Goal: Task Accomplishment & Management: Manage account settings

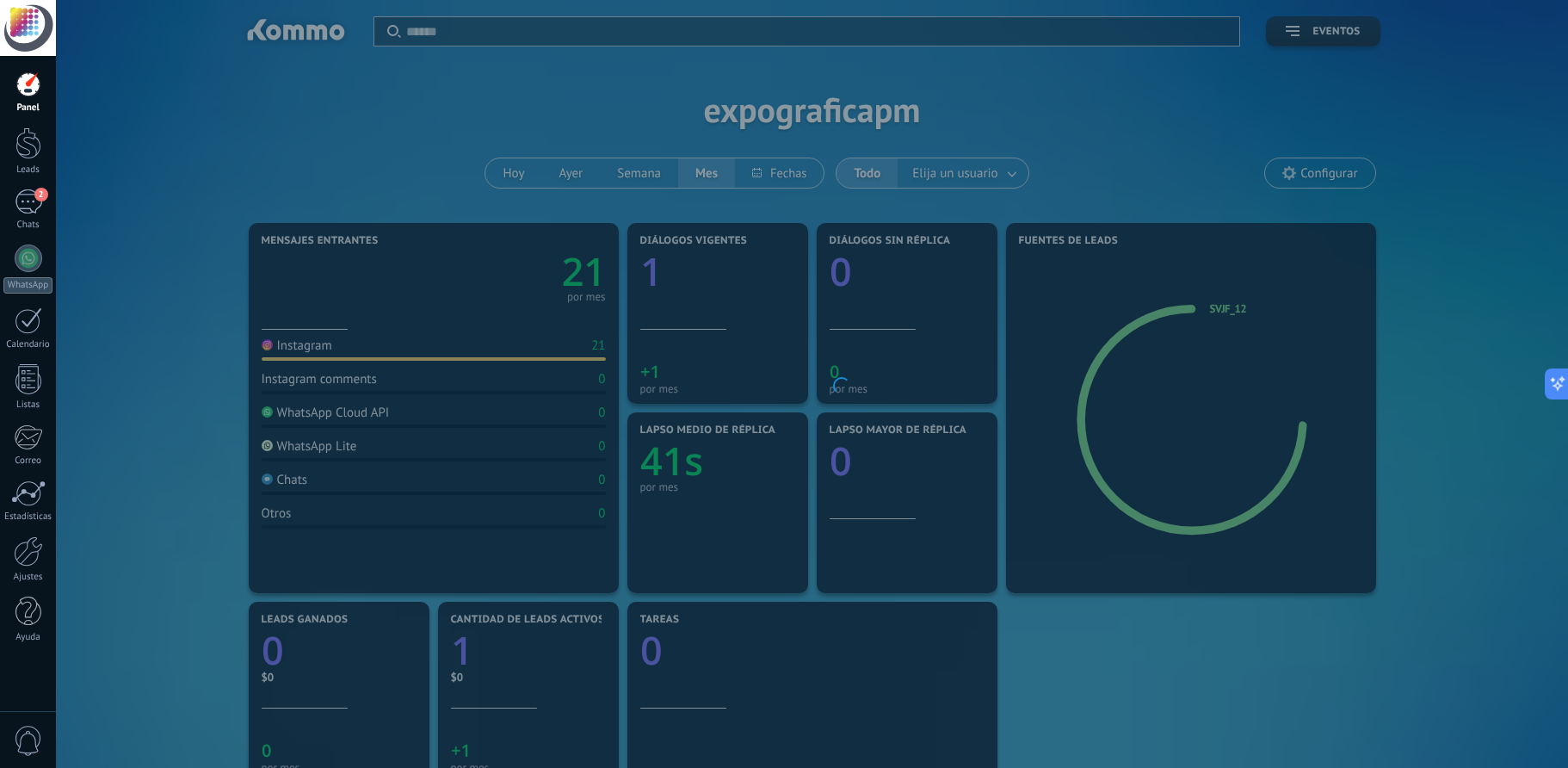
click at [33, 87] on div at bounding box center [28, 84] width 26 height 26
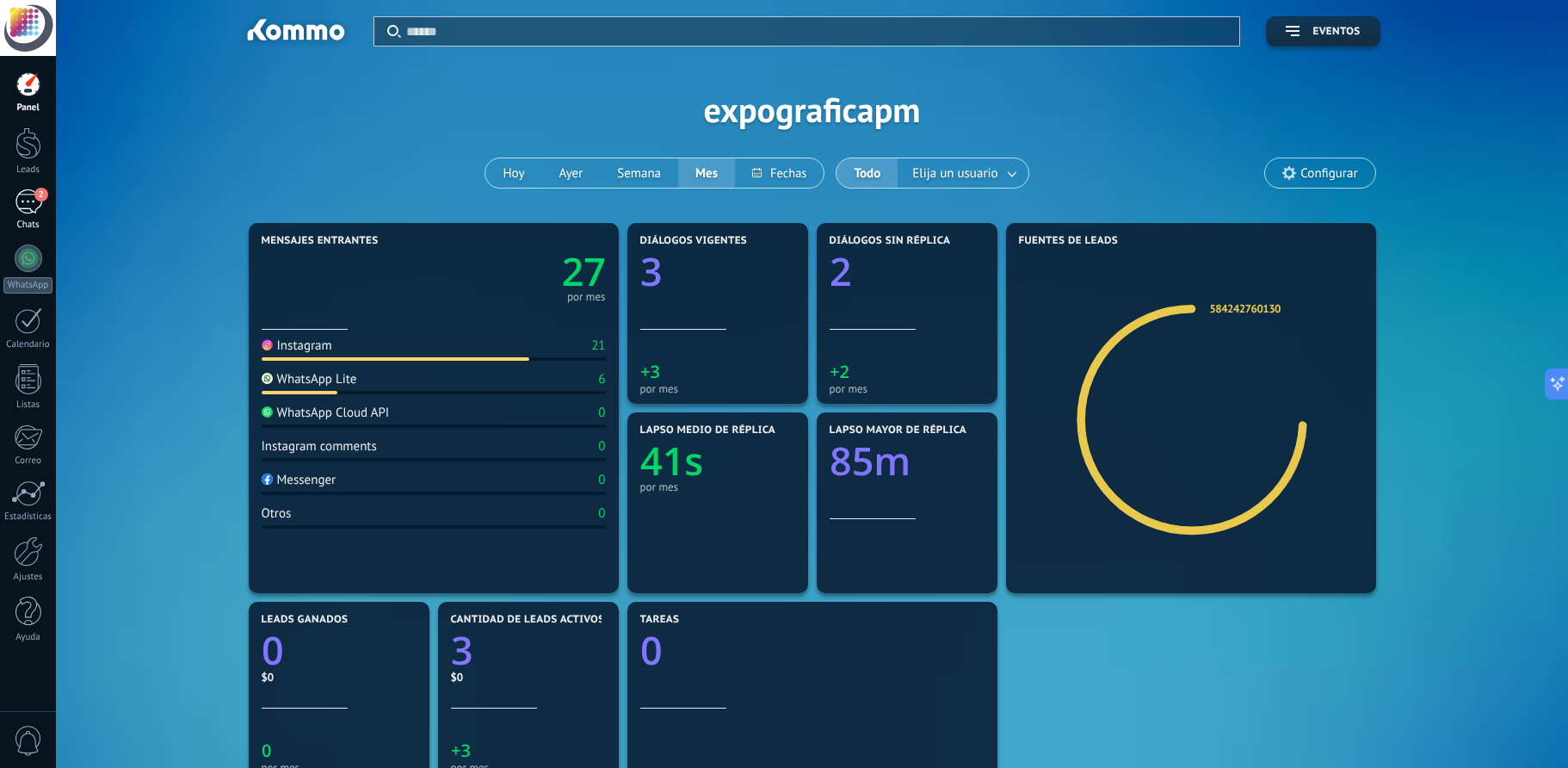
click at [37, 199] on span "2" at bounding box center [41, 195] width 14 height 14
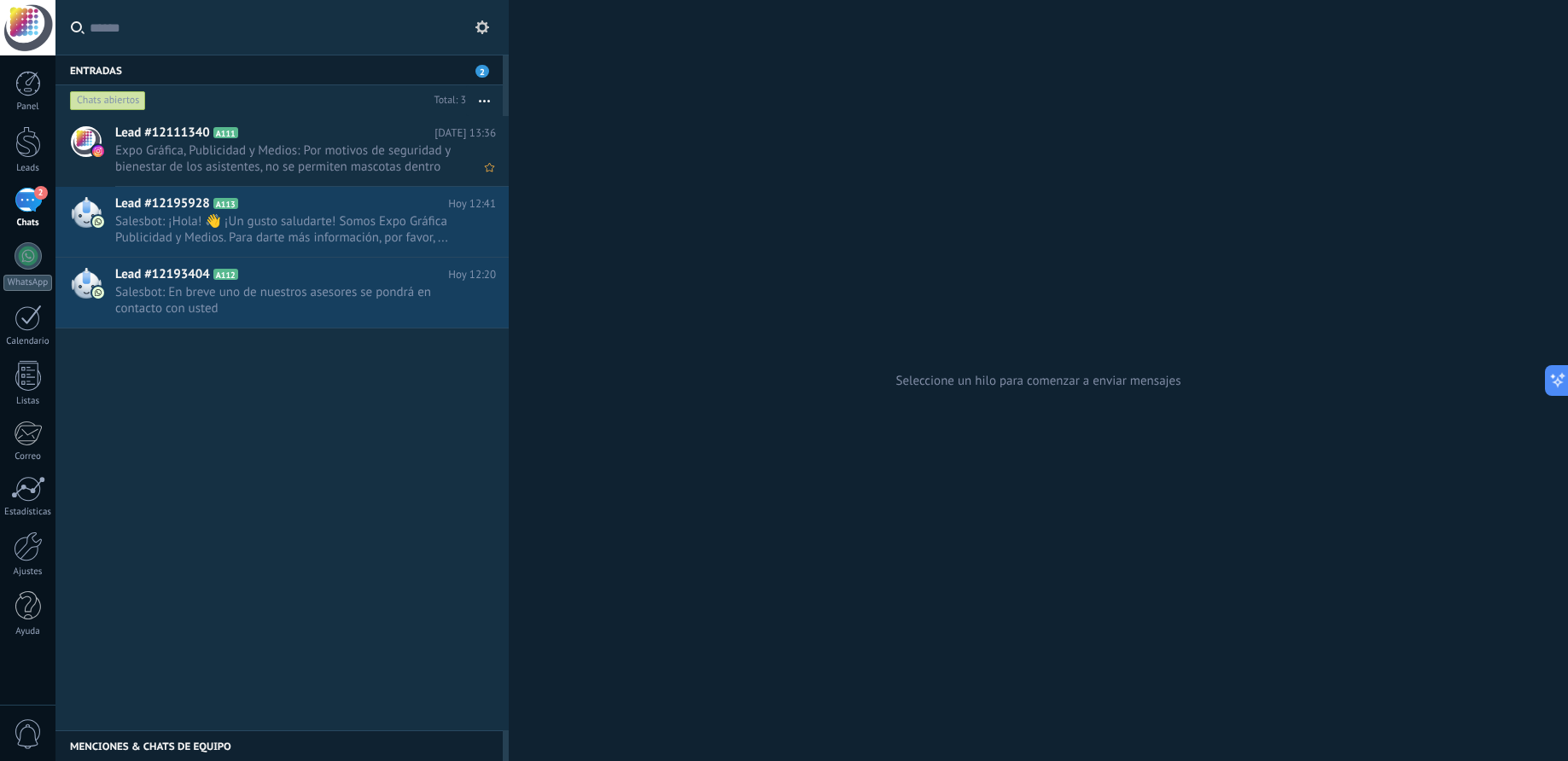
click at [339, 150] on span "Expo Gráfica, Publicidad y Medios: Por motivos de seguridad y bienestar de los …" at bounding box center [288, 159] width 348 height 33
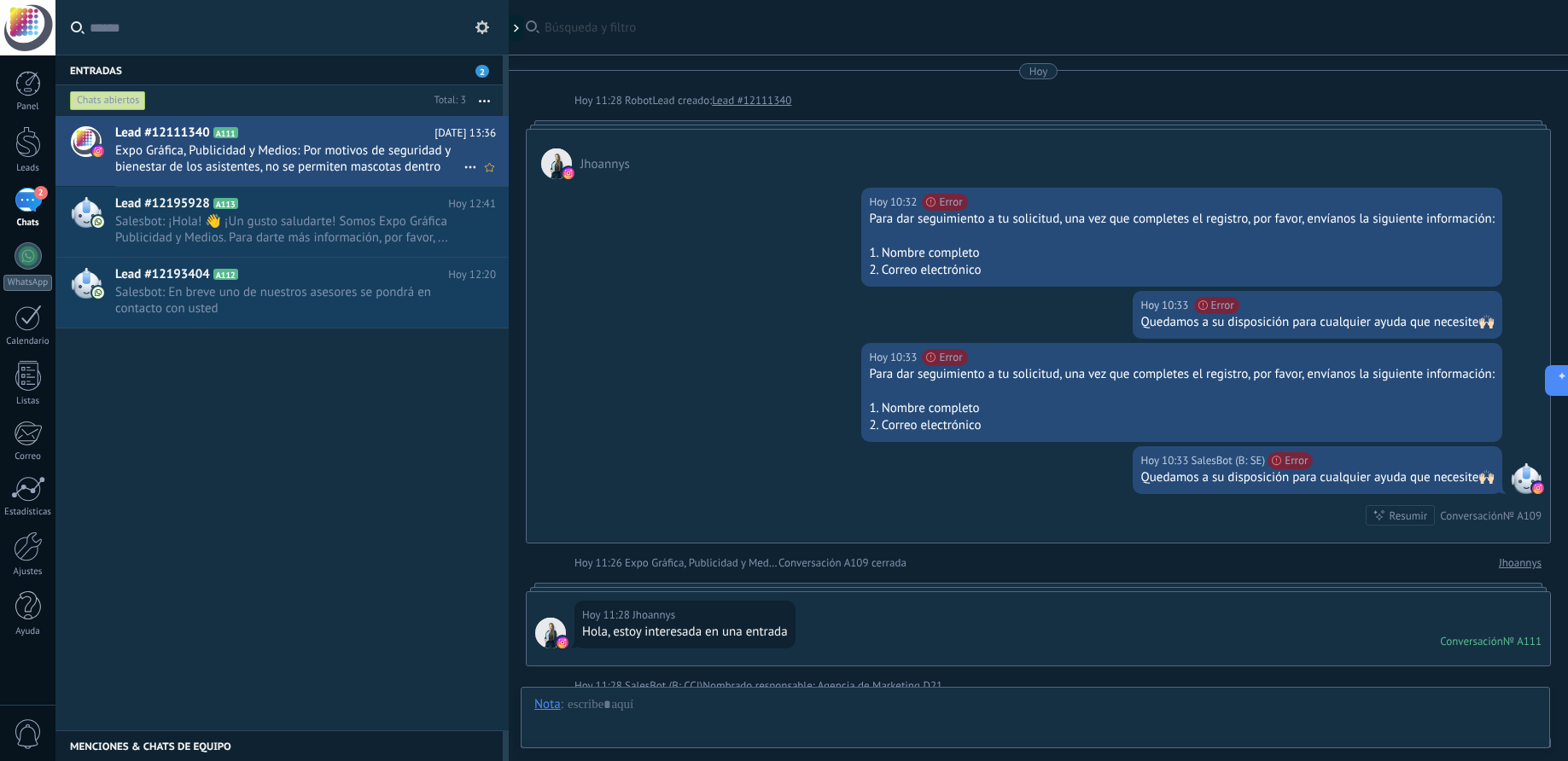
scroll to position [1918, 0]
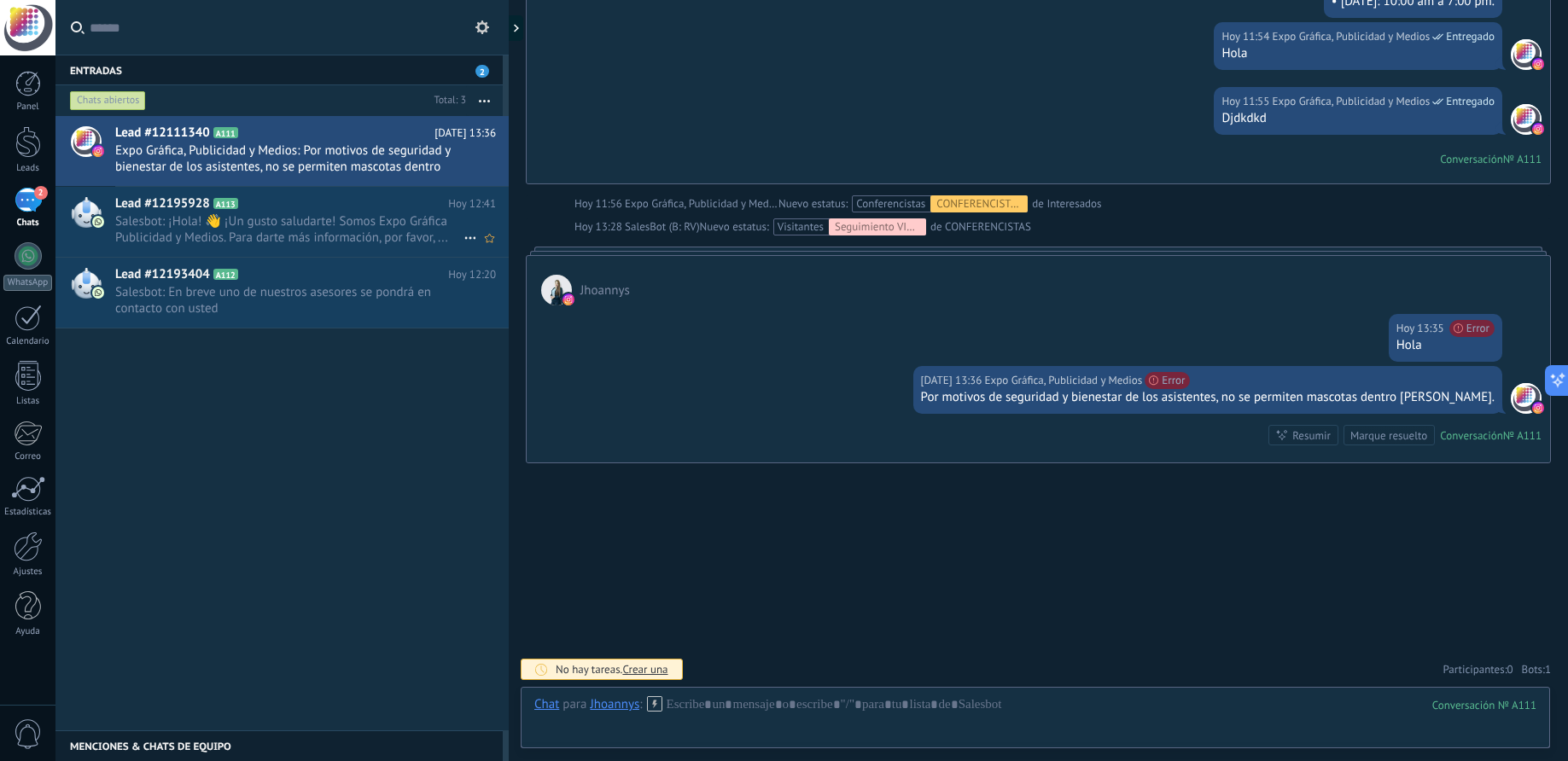
click at [175, 225] on span "Salesbot: ¡Hola! 👋 ¡Un gusto saludarte! Somos Expo Gráfica Publicidad y Medios.…" at bounding box center [288, 229] width 348 height 33
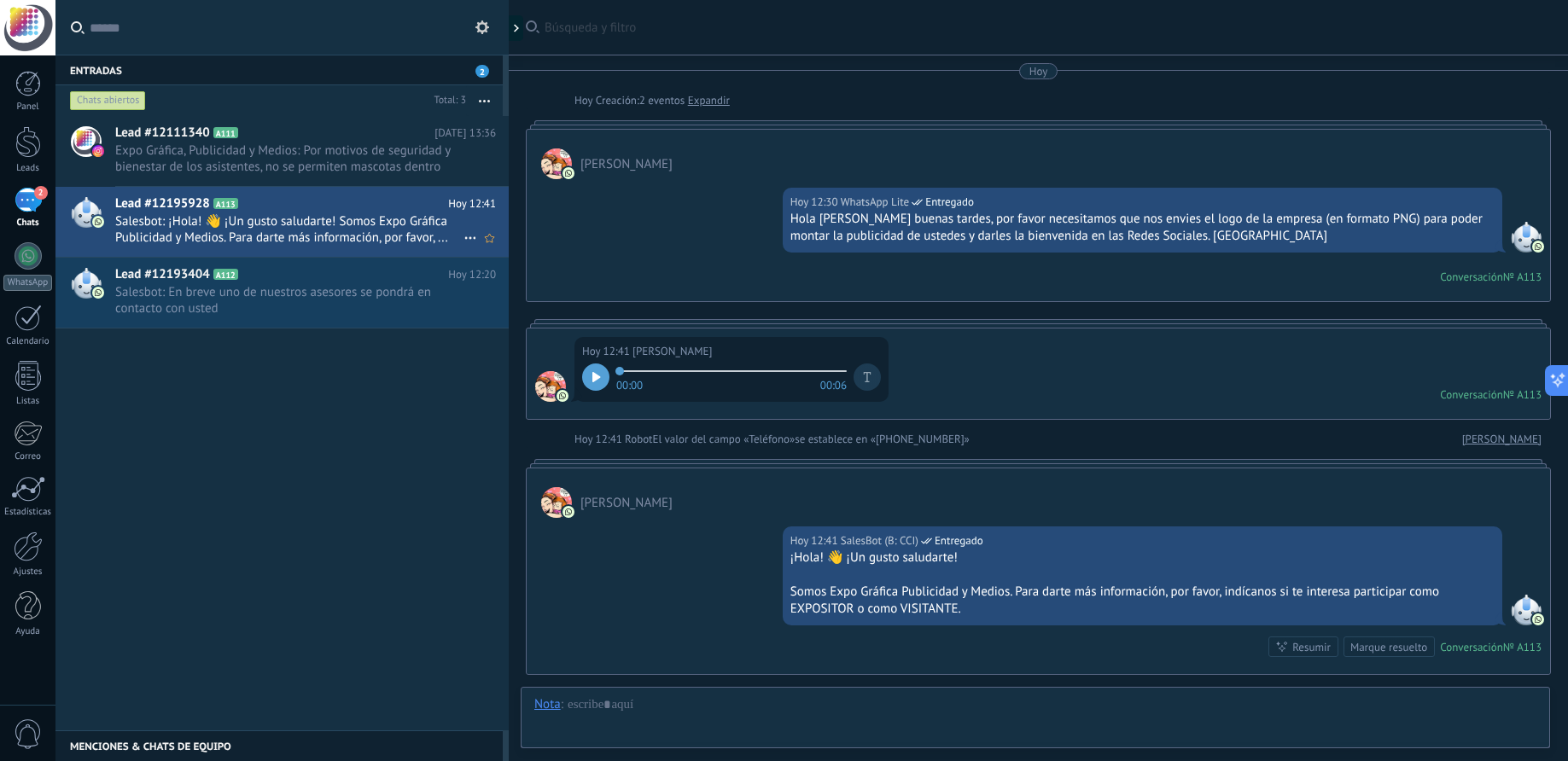
scroll to position [212, 0]
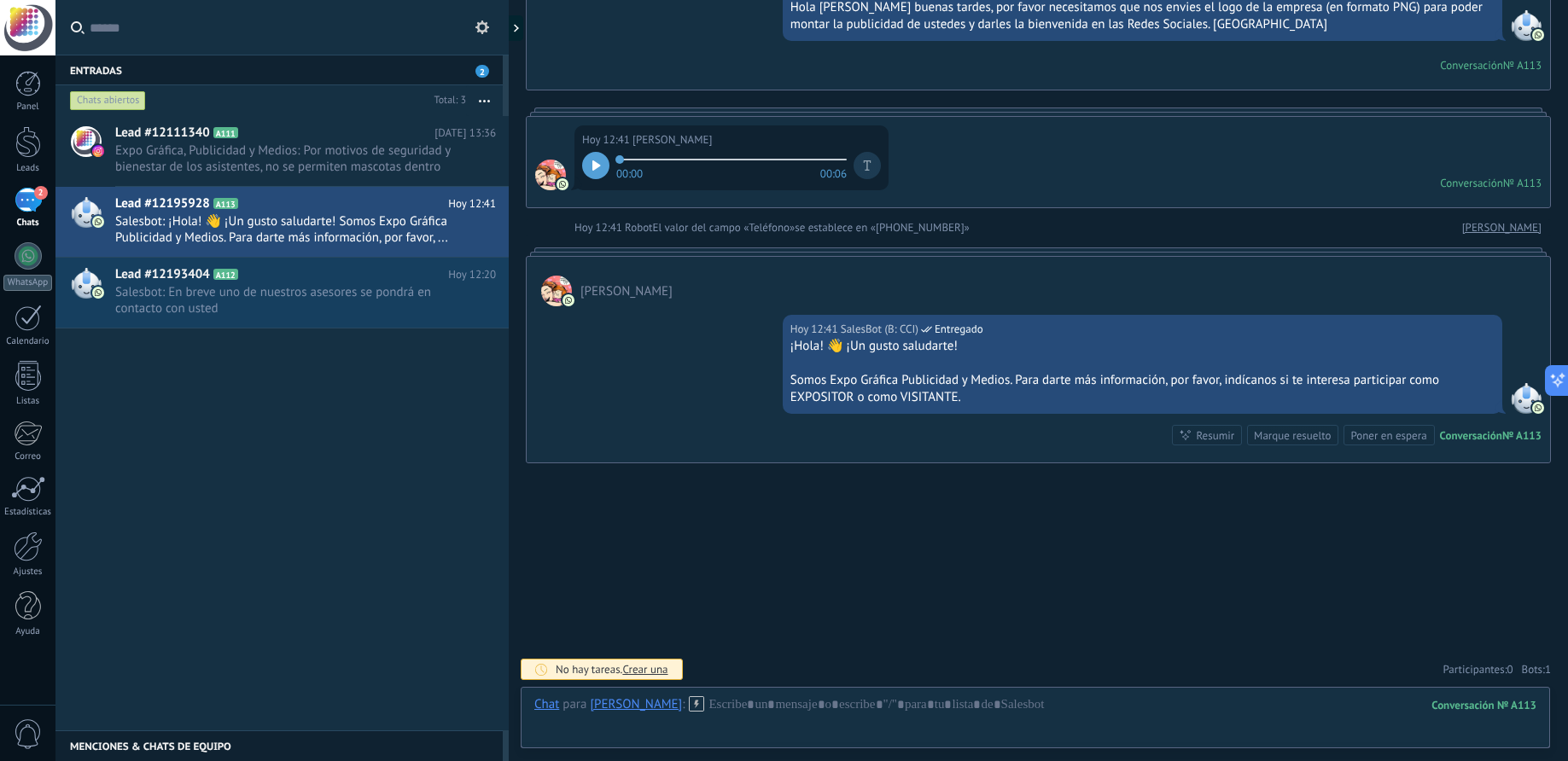
click at [596, 163] on icon at bounding box center [597, 165] width 8 height 10
click at [159, 288] on span "Salesbot: En breve uno de nuestros asesores se pondrá en contacto con usted" at bounding box center [288, 300] width 348 height 33
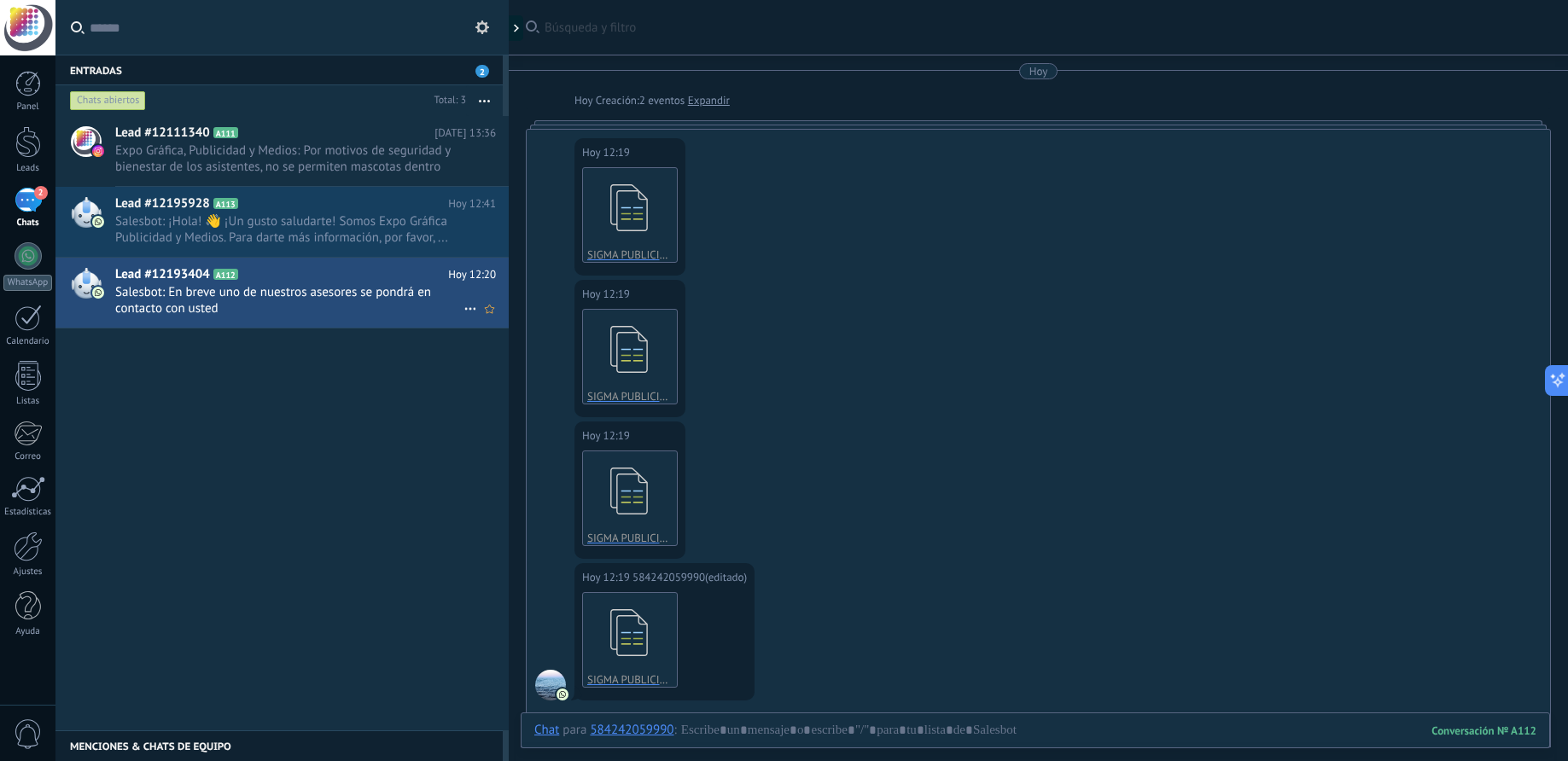
scroll to position [780, 0]
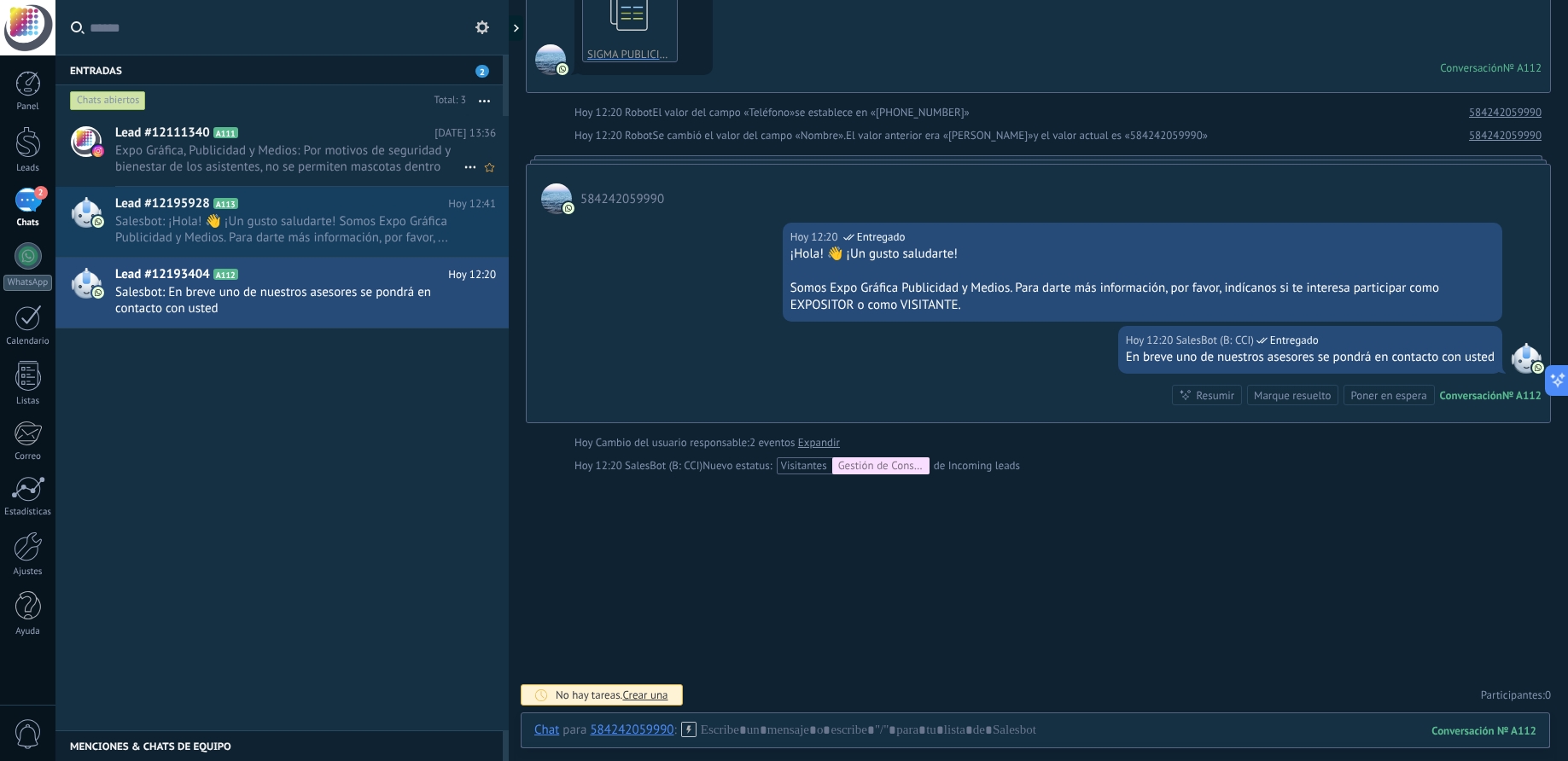
click at [267, 136] on h2 "Lead #12111340 A111" at bounding box center [275, 133] width 319 height 17
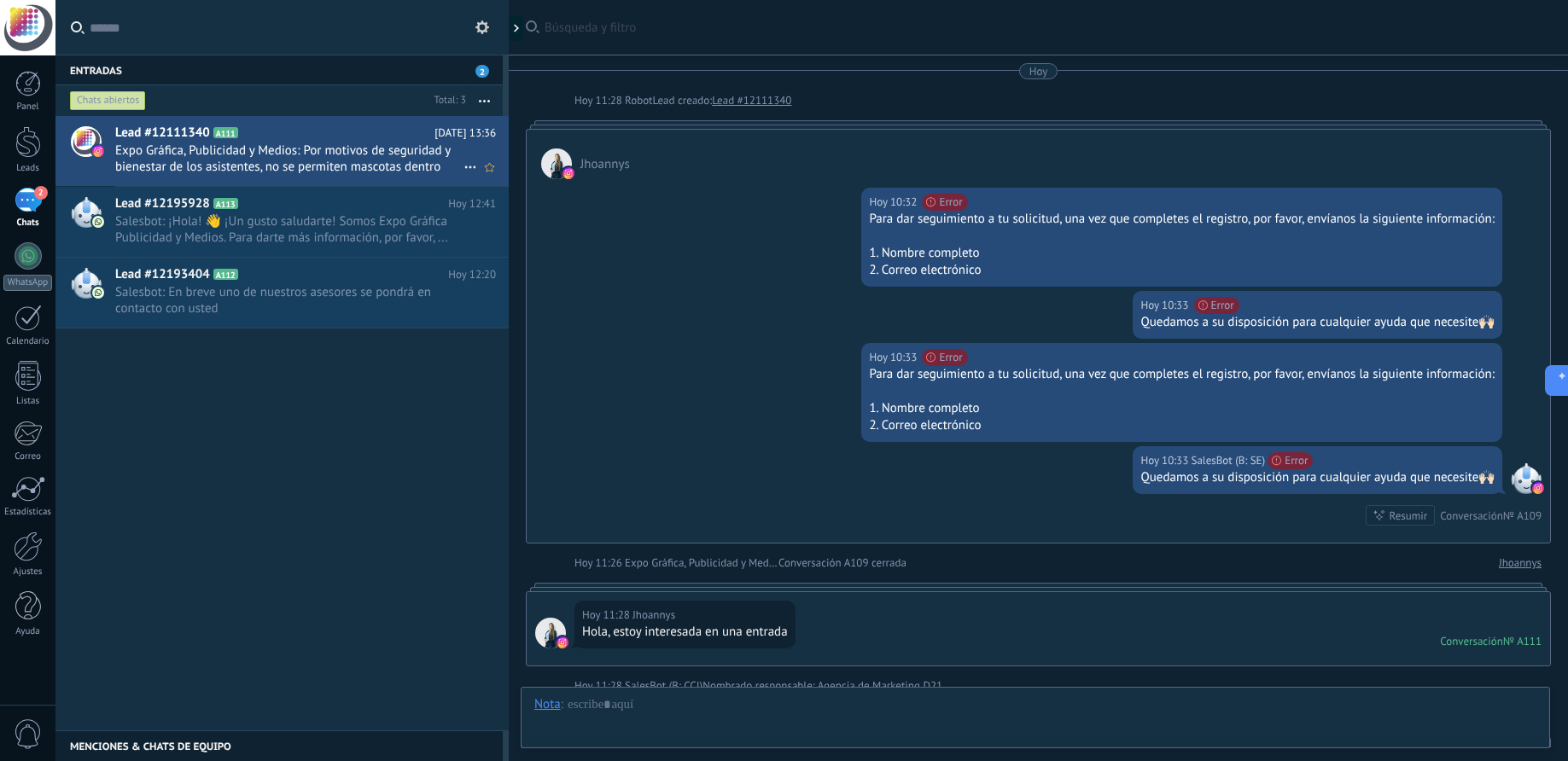
scroll to position [1918, 0]
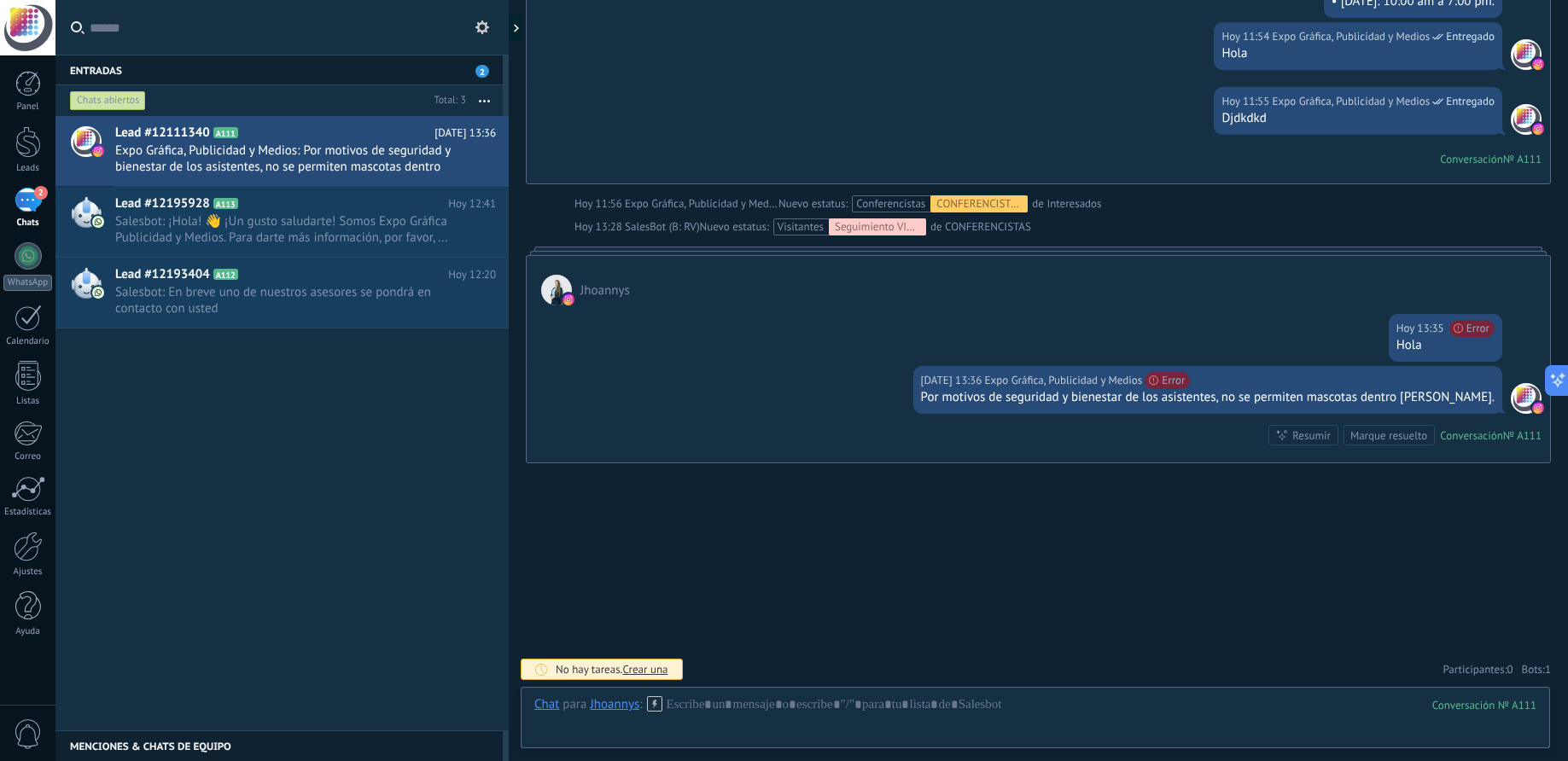
click at [568, 299] on img at bounding box center [568, 299] width 12 height 12
click at [618, 293] on span "Jhoannys" at bounding box center [605, 290] width 50 height 16
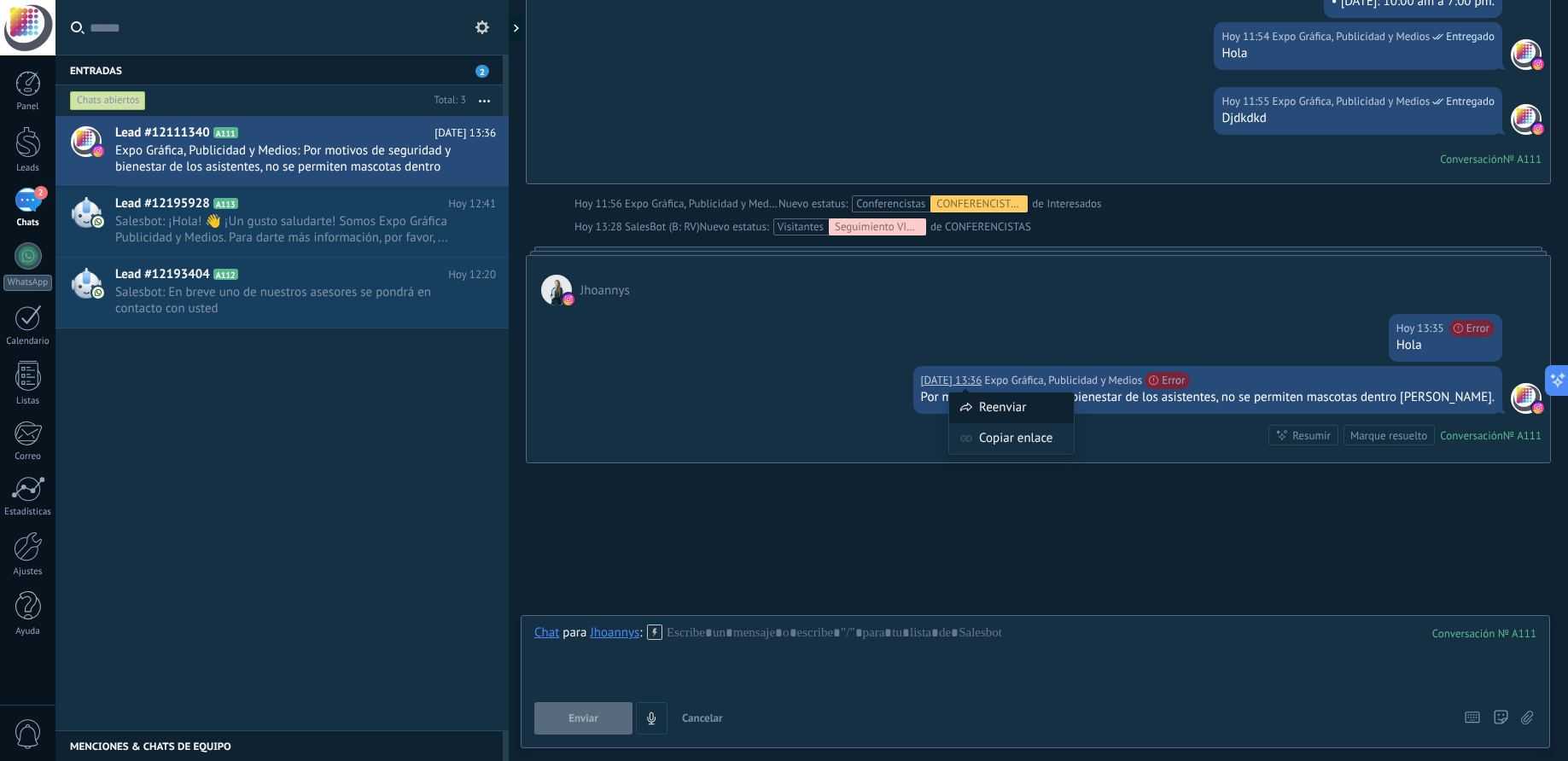
click at [997, 403] on div "Reenviar" at bounding box center [1011, 407] width 125 height 31
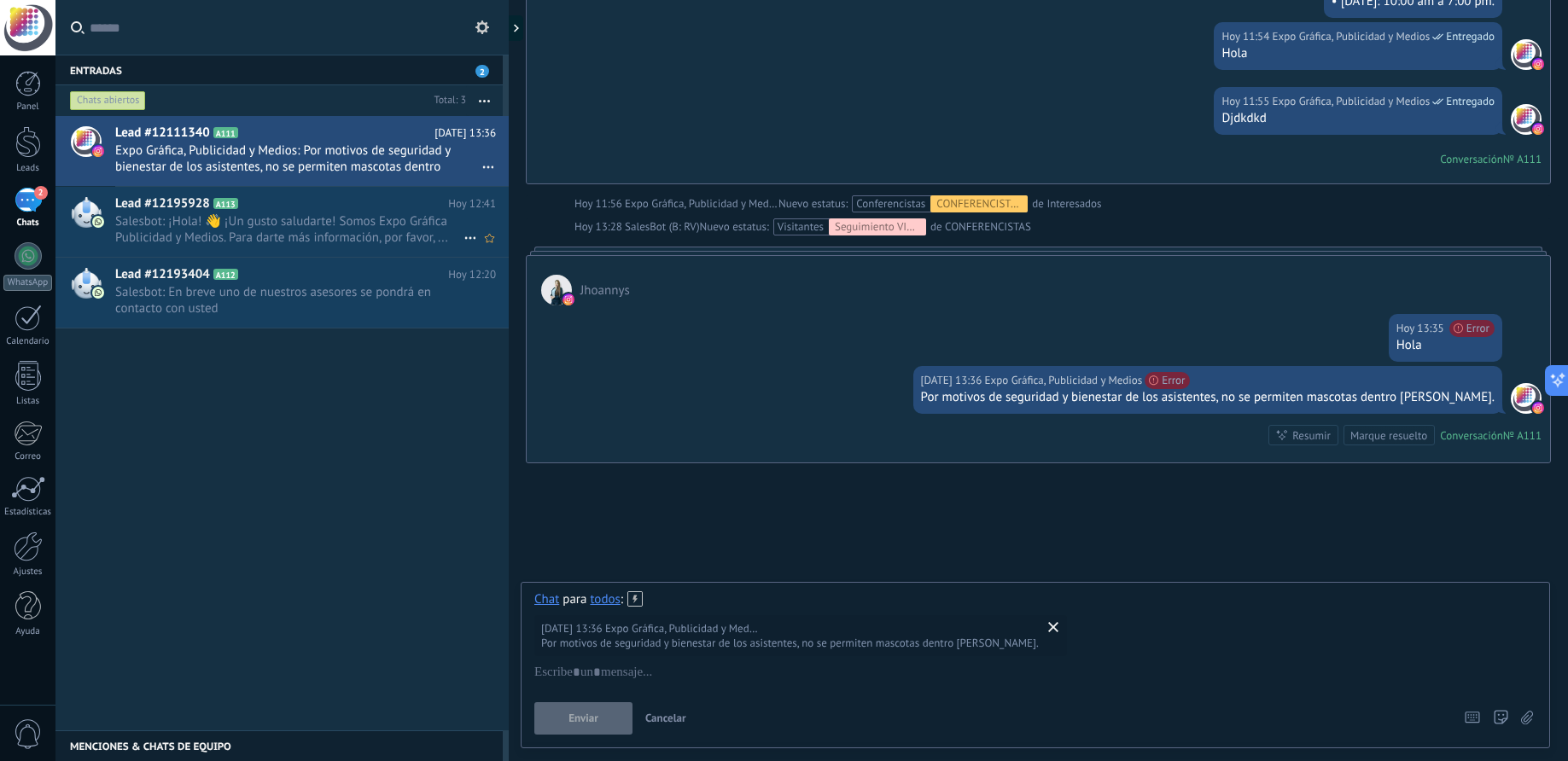
click at [247, 218] on span "Salesbot: ¡Hola! 👋 ¡Un gusto saludarte! Somos Expo Gráfica Publicidad y Medios.…" at bounding box center [288, 229] width 348 height 33
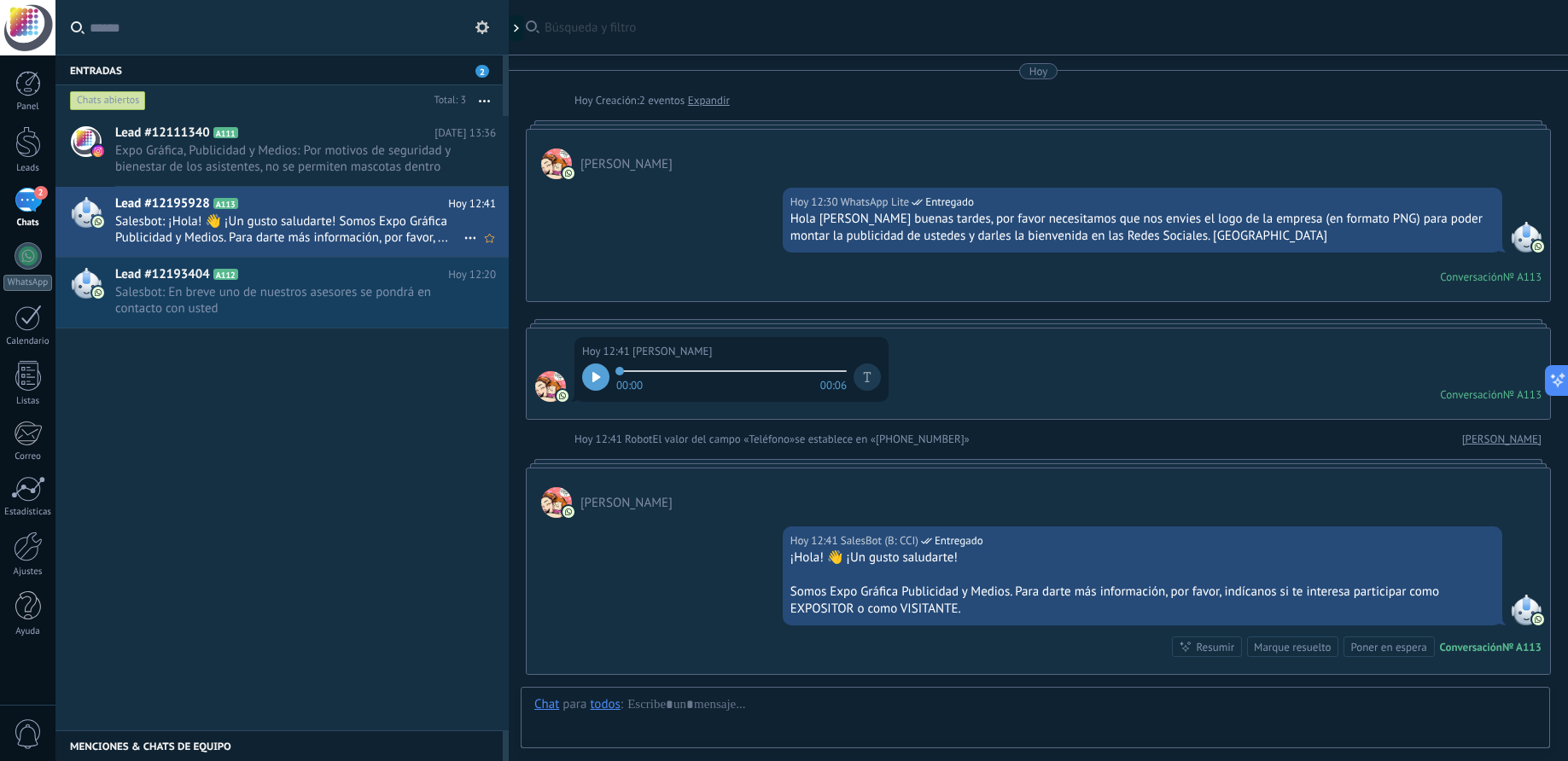
scroll to position [212, 0]
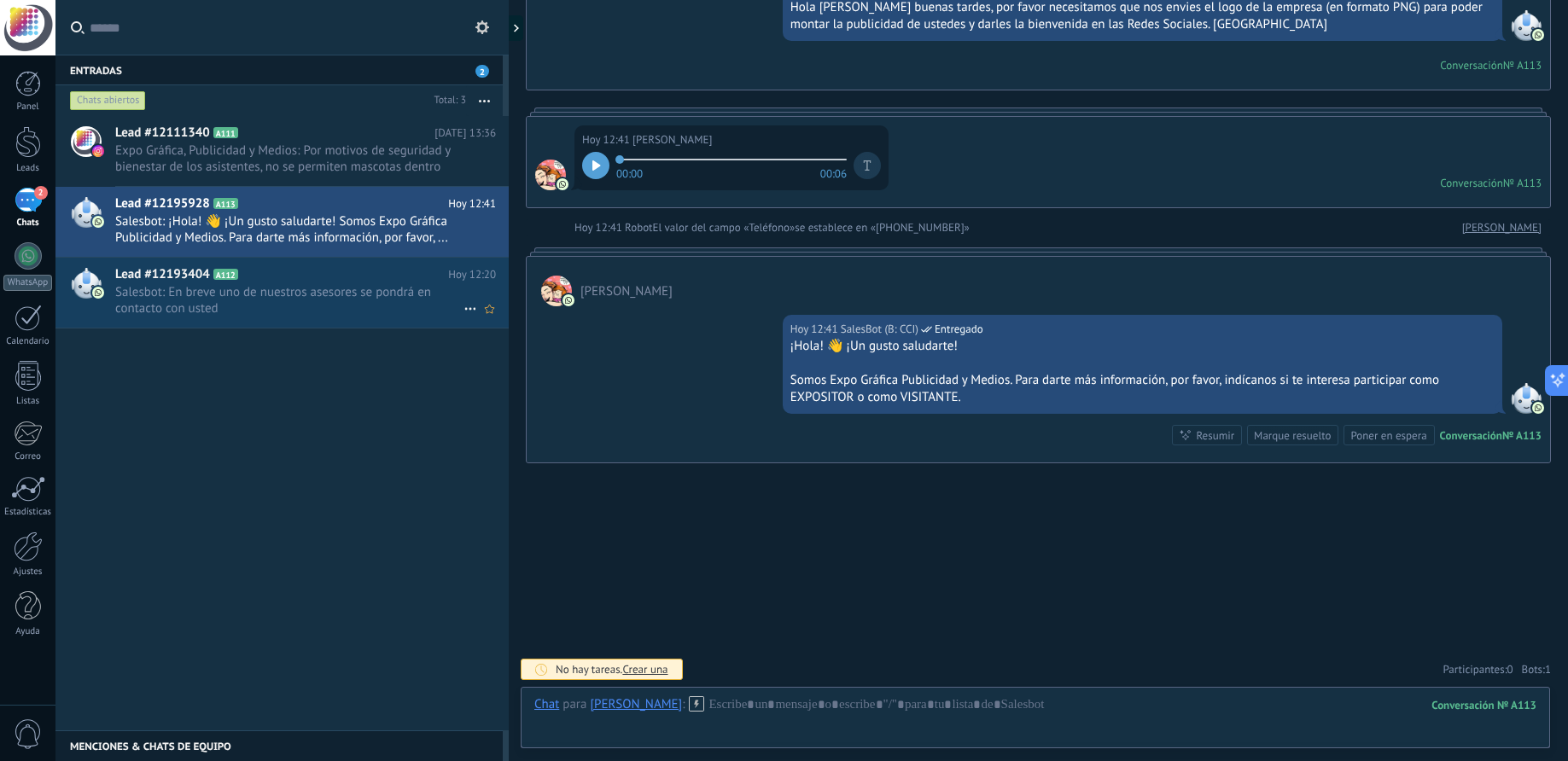
click at [160, 290] on span "Salesbot: En breve uno de nuestros asesores se pondrá en contacto con usted" at bounding box center [288, 300] width 348 height 33
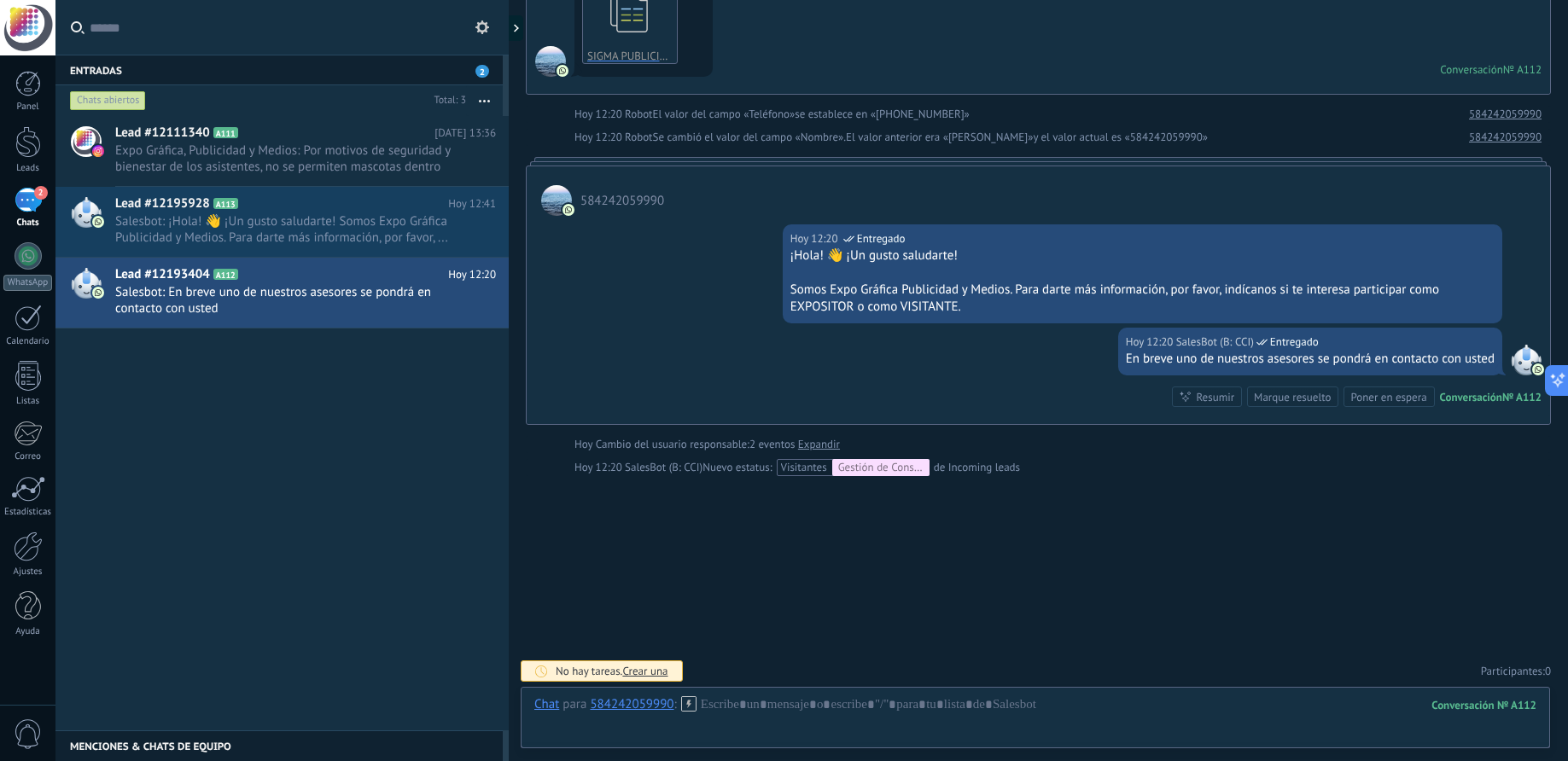
scroll to position [780, 0]
click at [824, 467] on div "Visitantes Gestión de Consultas" at bounding box center [855, 466] width 149 height 17
click at [879, 469] on div "Gestión de Consultas" at bounding box center [881, 466] width 97 height 17
click at [1006, 470] on div "Nuevo estatus: Visitantes Gestión de Consultas de Incoming leads" at bounding box center [861, 466] width 317 height 17
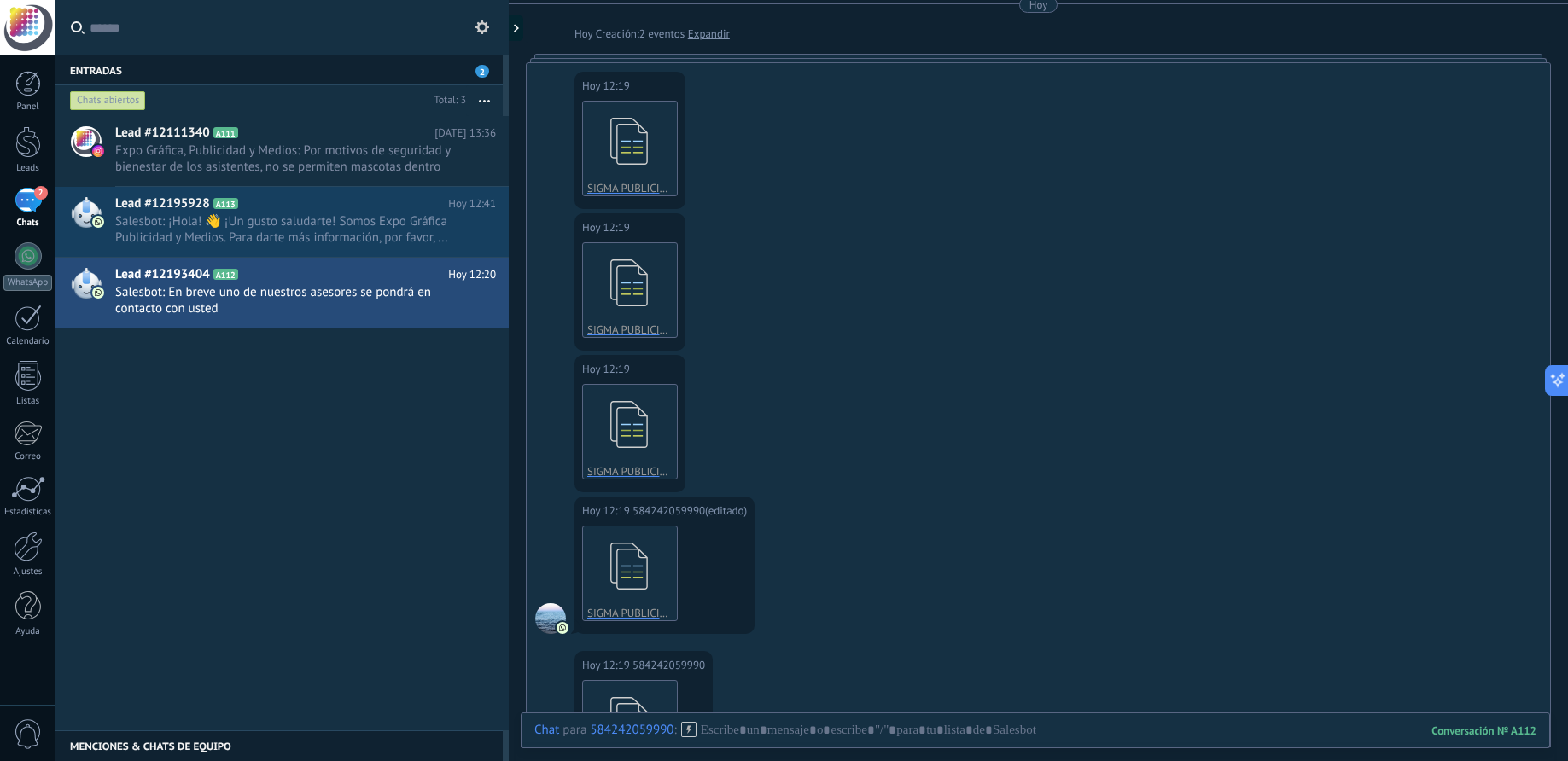
scroll to position [0, 0]
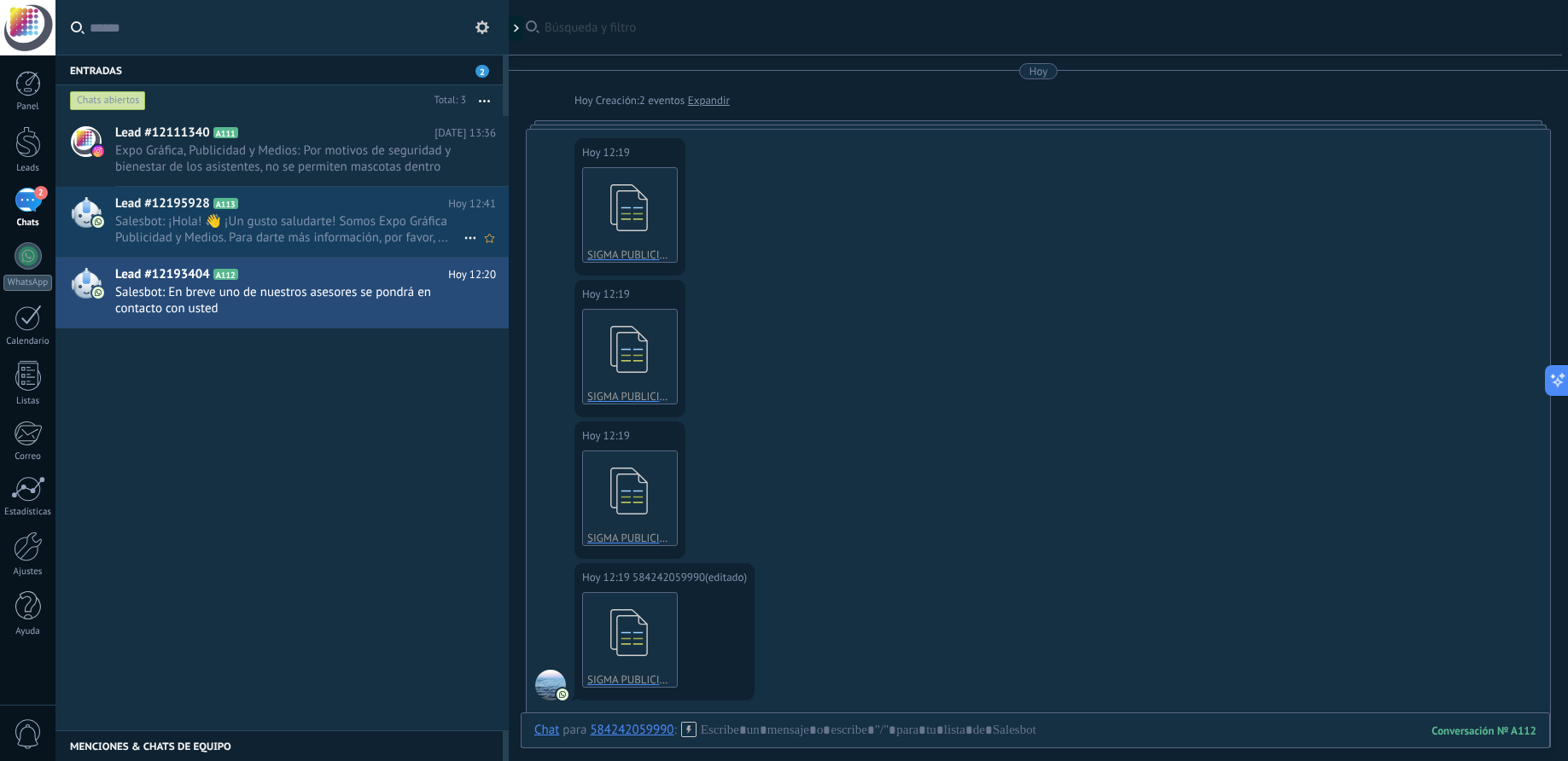
click at [284, 211] on h2 "Lead #12195928 A113" at bounding box center [281, 203] width 333 height 17
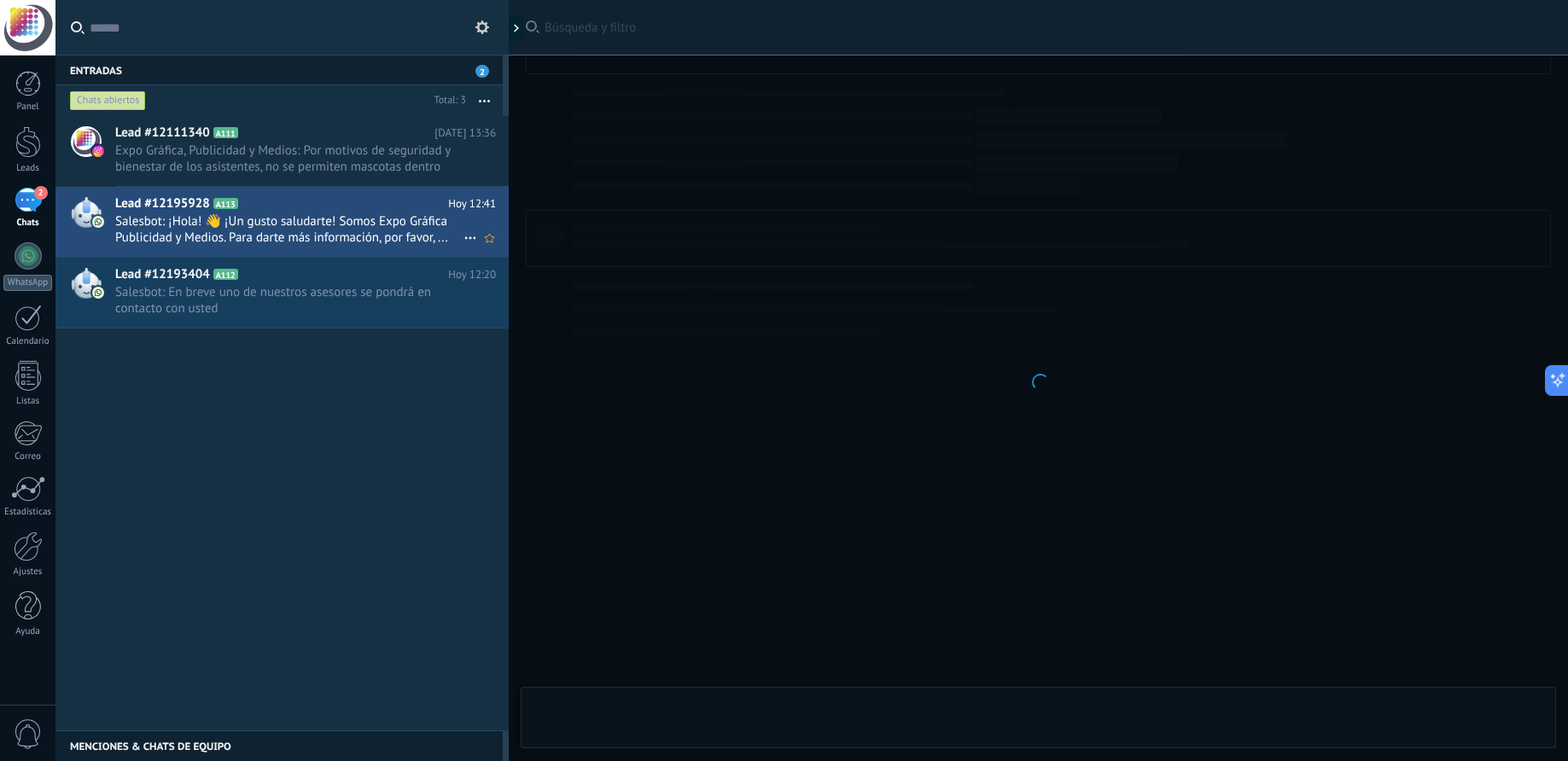
scroll to position [212, 0]
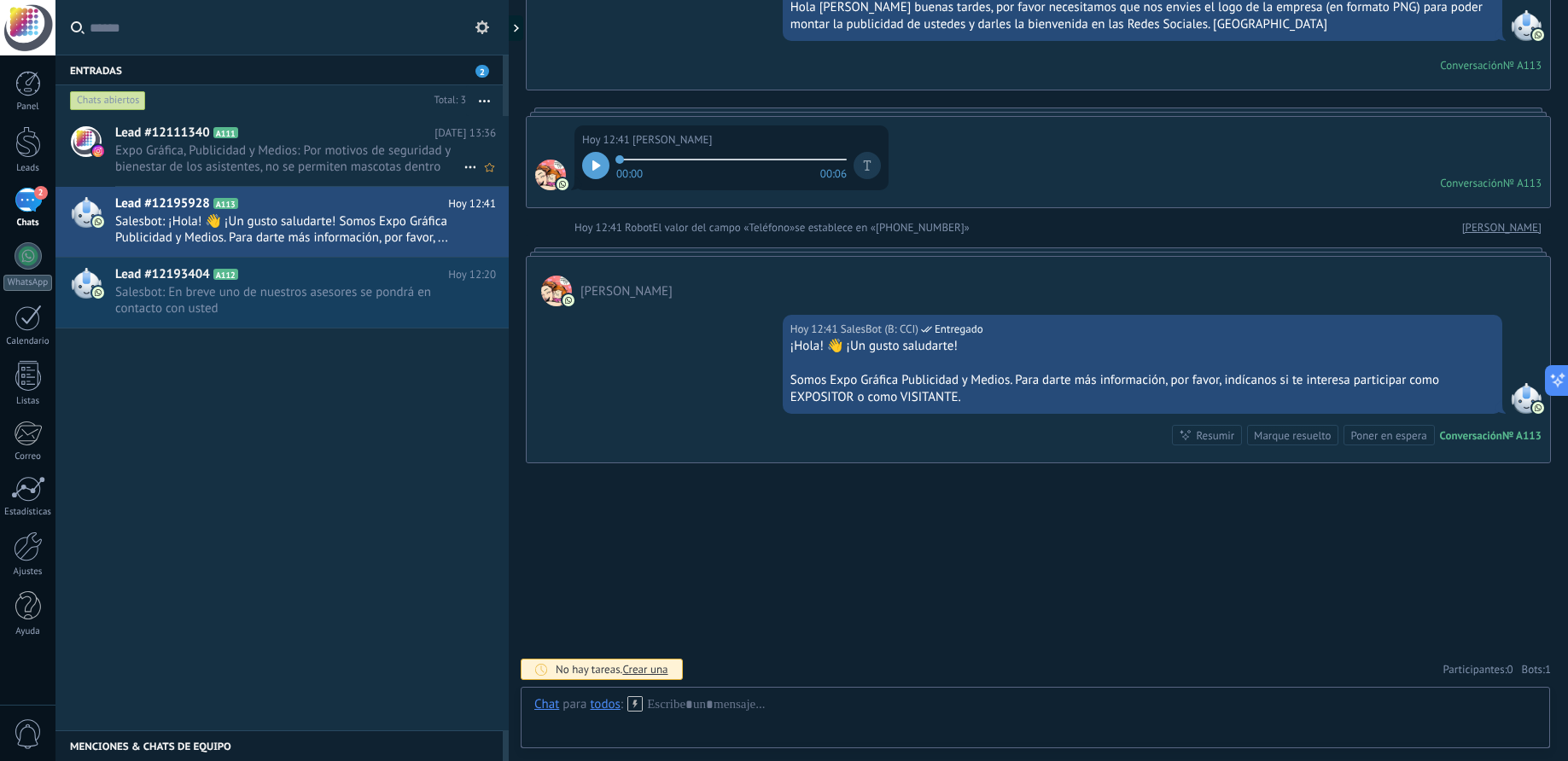
click at [274, 152] on span "Expo Gráfica, Publicidad y Medios: Por motivos de seguridad y bienestar de los …" at bounding box center [288, 159] width 348 height 33
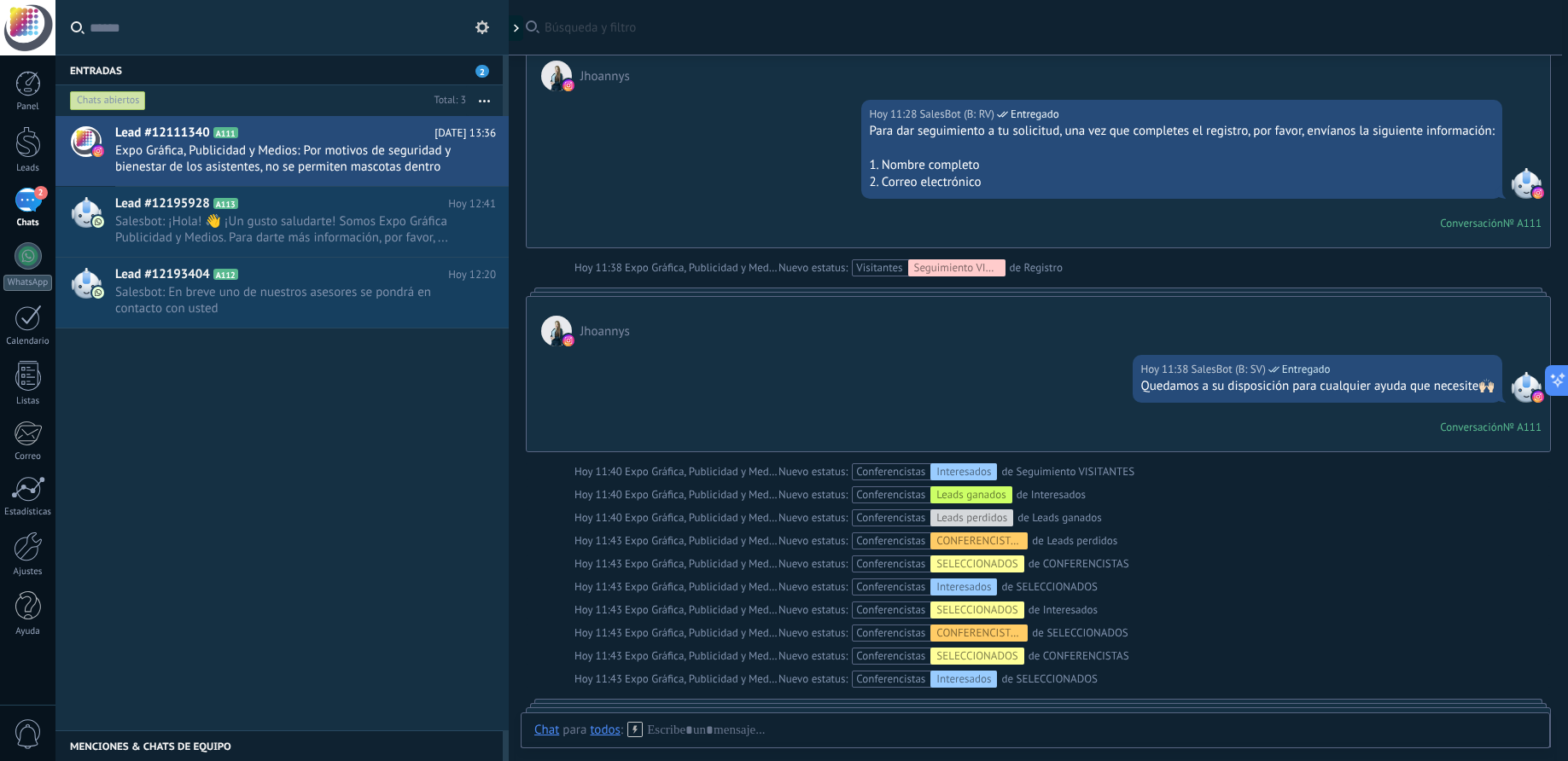
scroll to position [1051, 0]
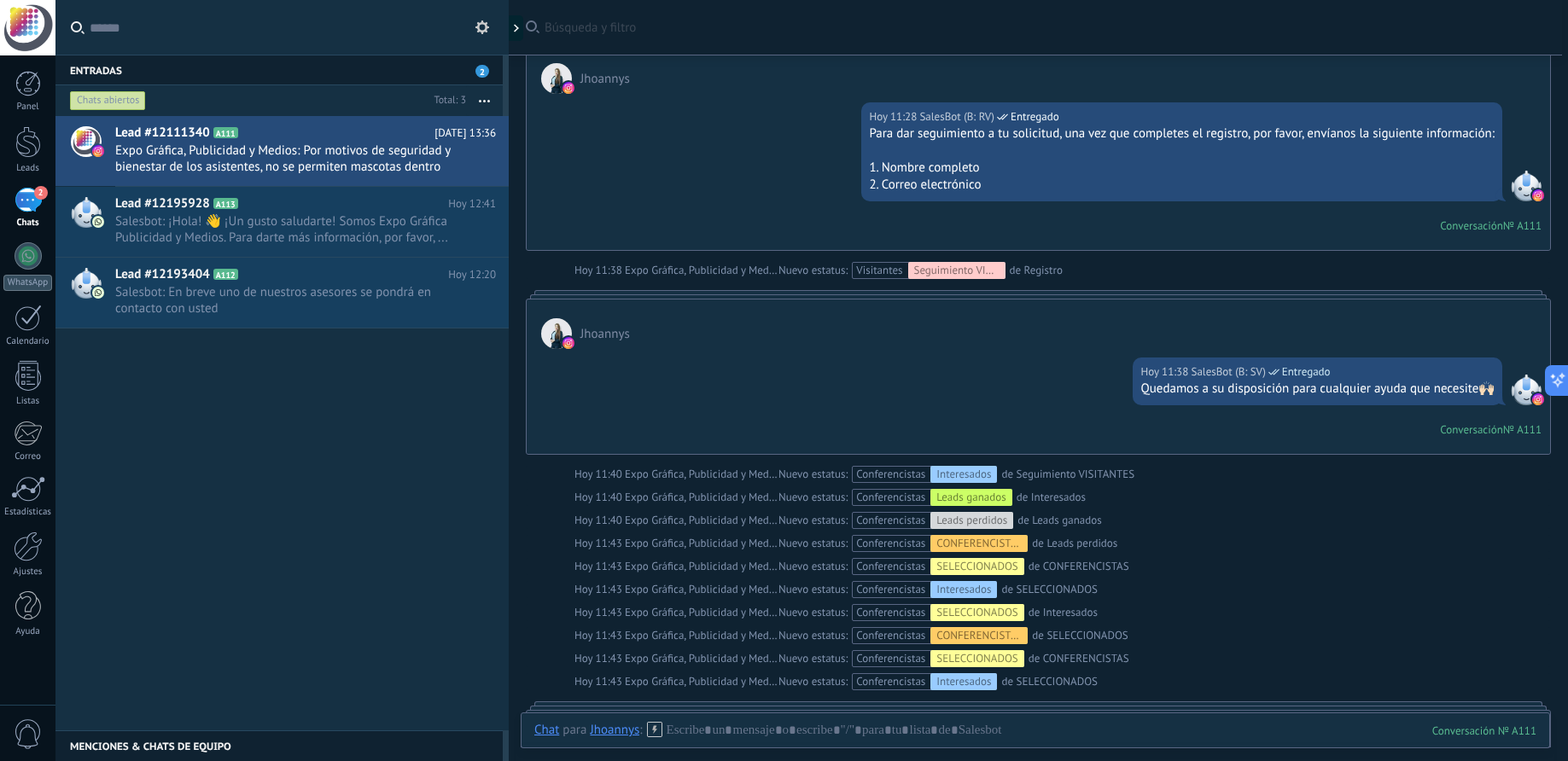
click at [32, 194] on div "2" at bounding box center [29, 199] width 28 height 25
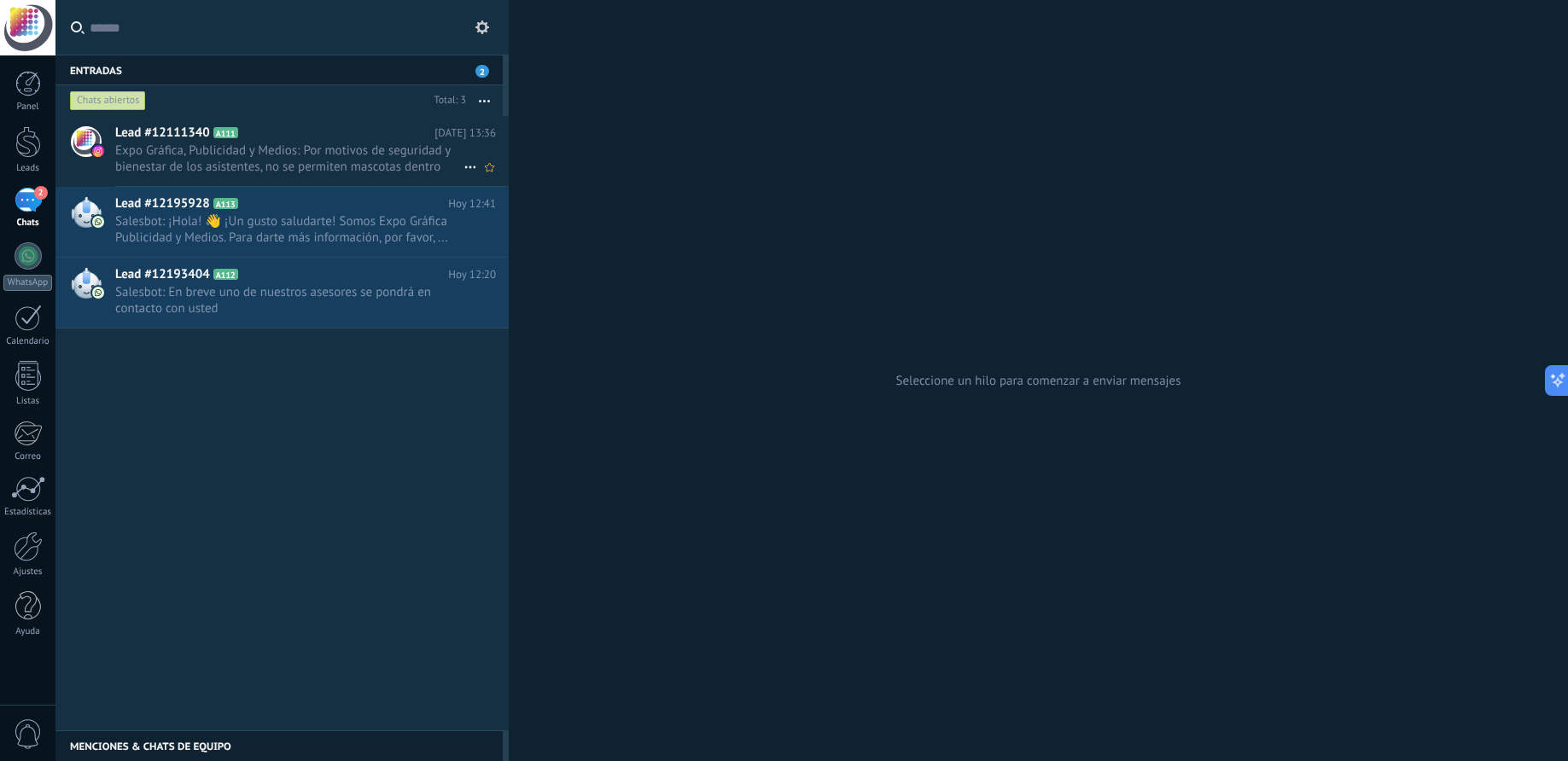
click at [335, 140] on h2 "Lead #12111340 A111" at bounding box center [275, 133] width 319 height 17
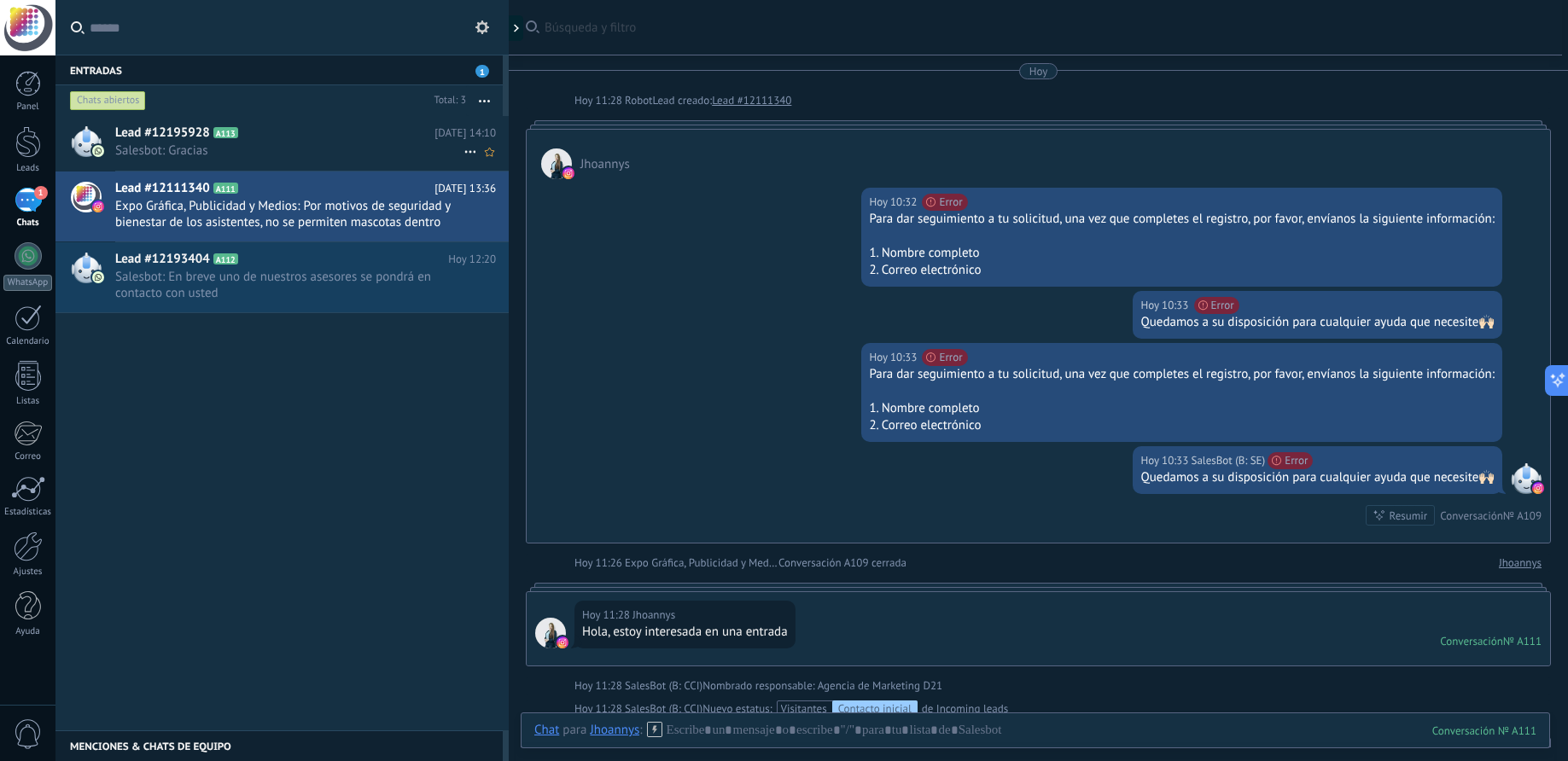
click at [210, 141] on h2 "Lead #12195928 A113" at bounding box center [275, 133] width 319 height 17
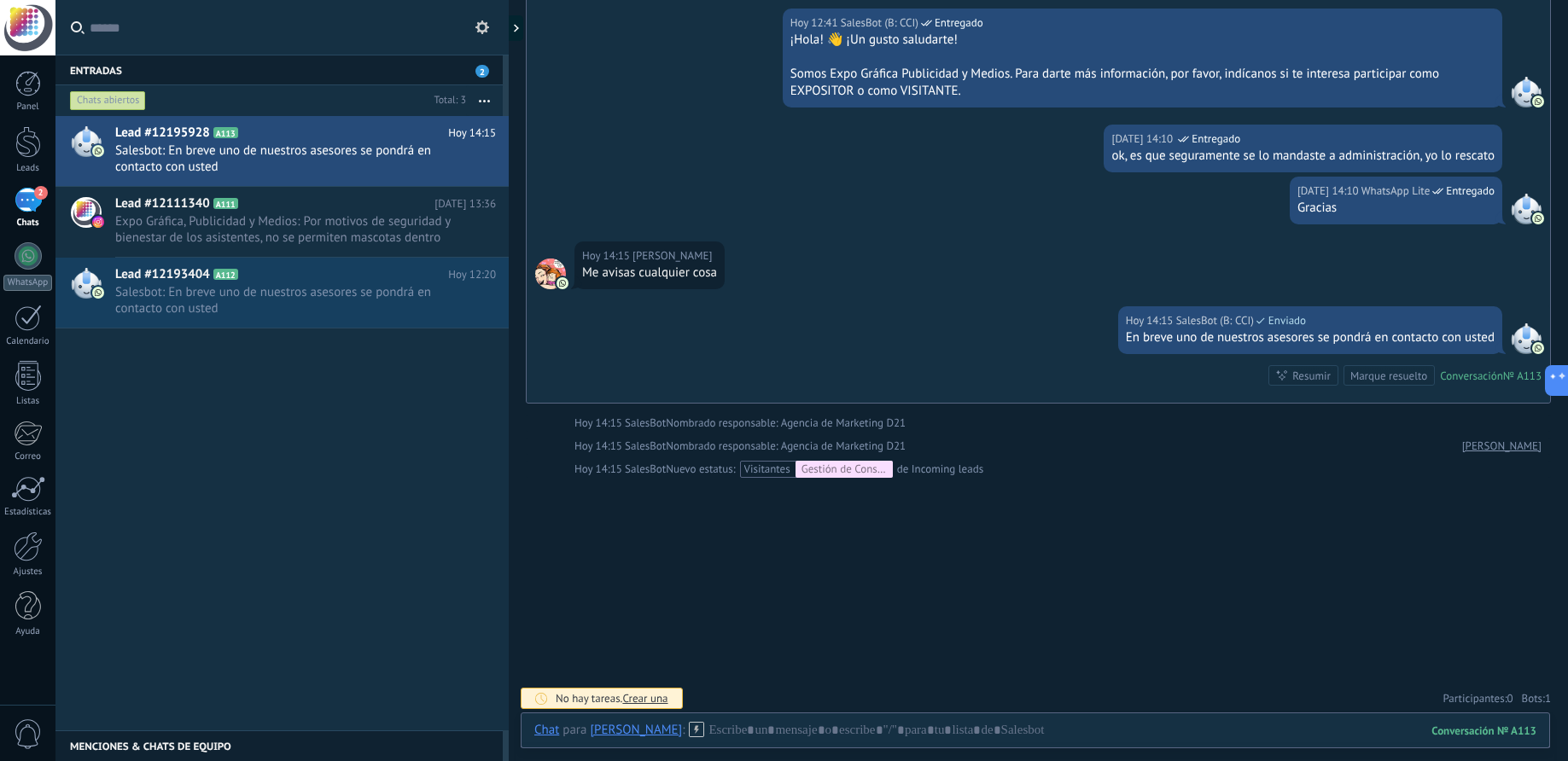
scroll to position [521, 0]
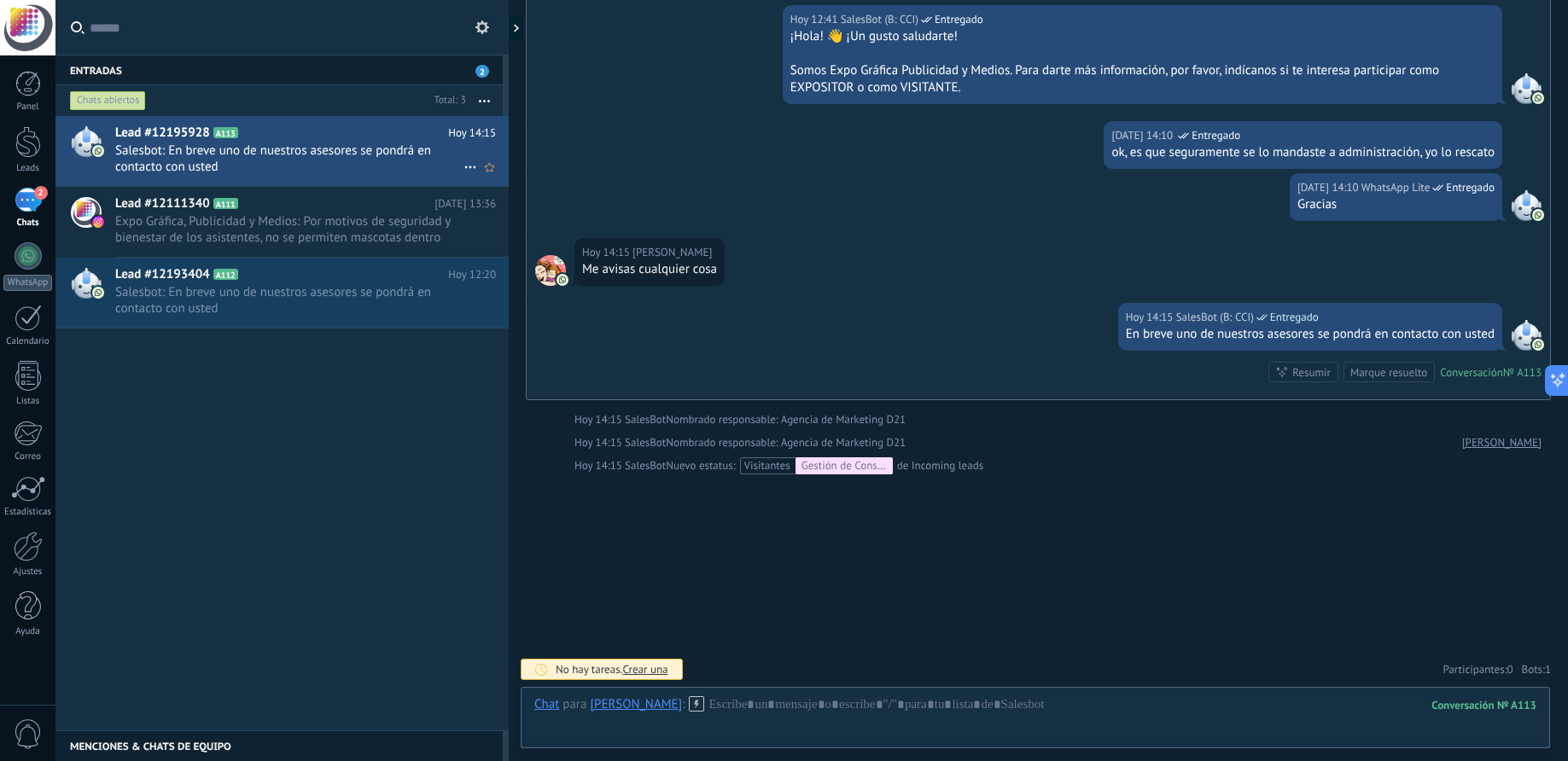
click at [247, 155] on span "Salesbot: En breve uno de nuestros asesores se pondrá en contacto con usted" at bounding box center [288, 159] width 348 height 33
